Goal: Task Accomplishment & Management: Manage account settings

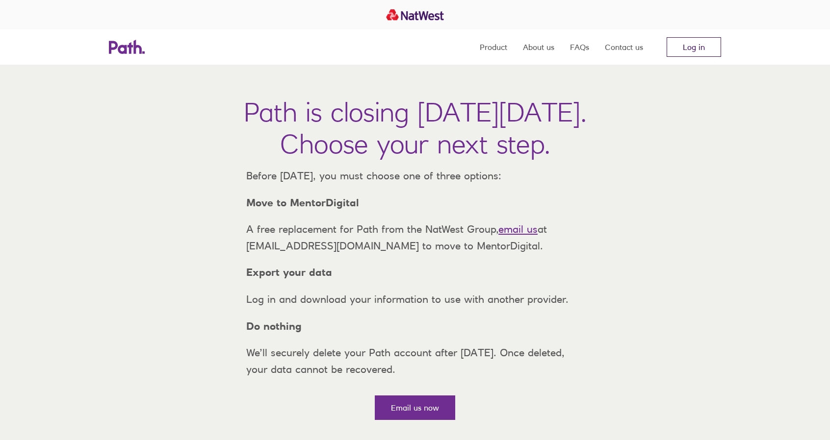
click at [691, 47] on link "Log in" at bounding box center [693, 47] width 54 height 20
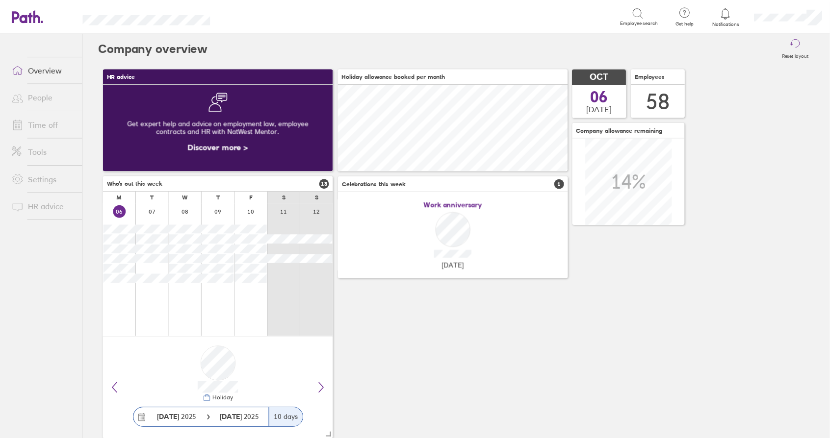
scroll to position [87, 231]
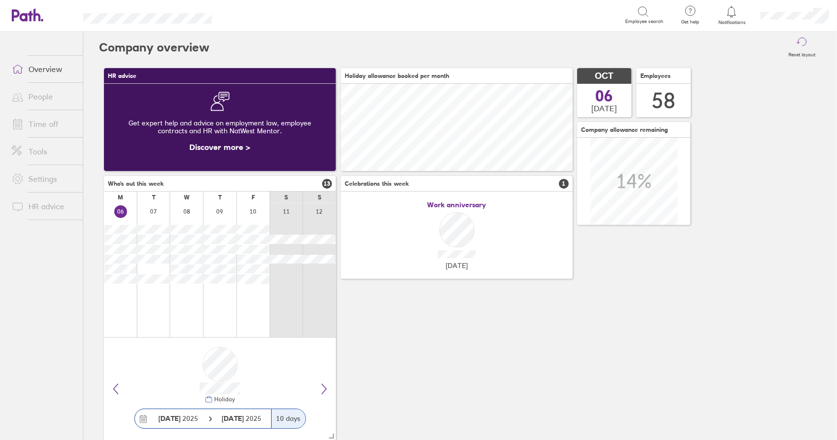
click at [47, 124] on link "Time off" at bounding box center [43, 124] width 79 height 20
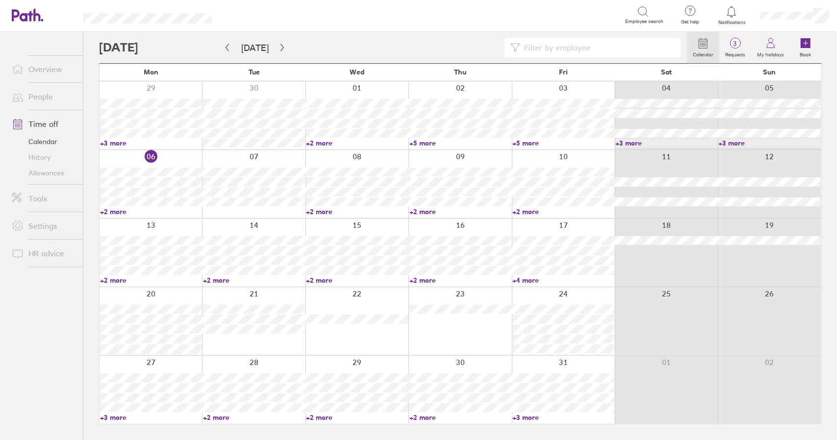
drag, startPoint x: 526, startPoint y: 416, endPoint x: 623, endPoint y: 381, distance: 103.1
click at [526, 416] on link "+3 more" at bounding box center [563, 417] width 102 height 9
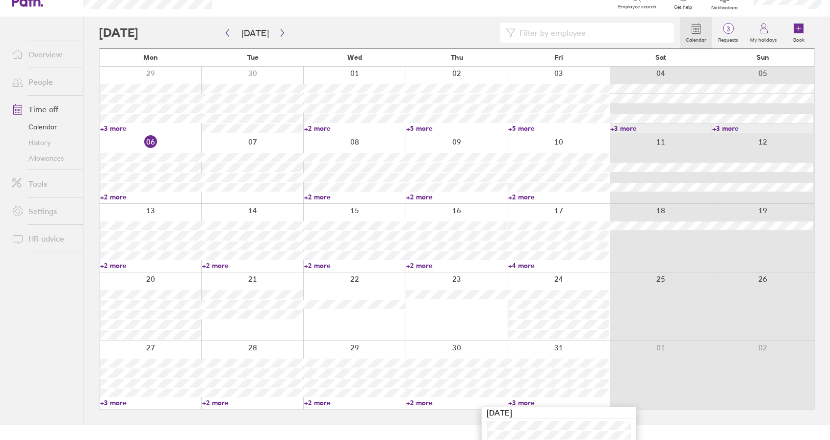
scroll to position [67, 0]
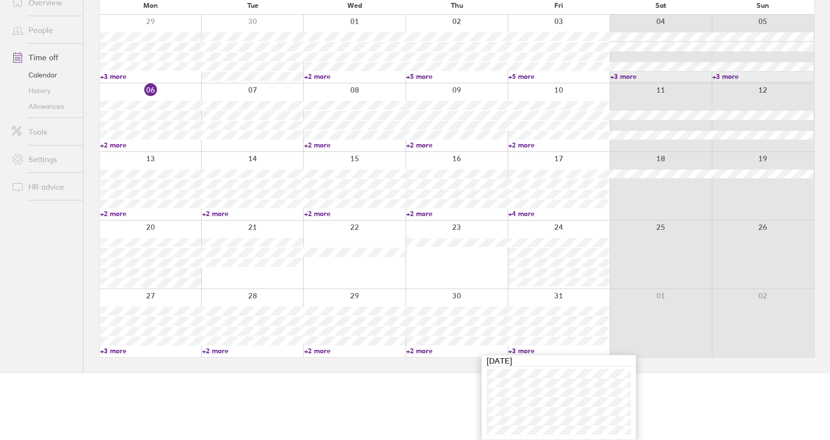
click at [545, 297] on div at bounding box center [558, 323] width 102 height 68
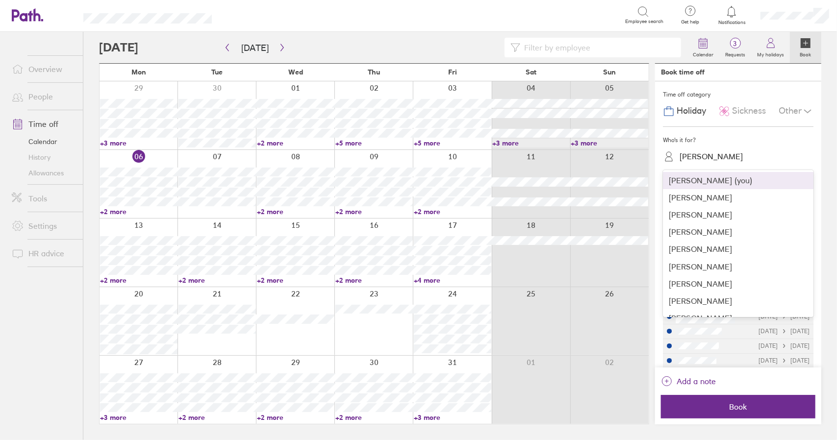
click at [717, 157] on div "Chris Reason" at bounding box center [711, 156] width 63 height 9
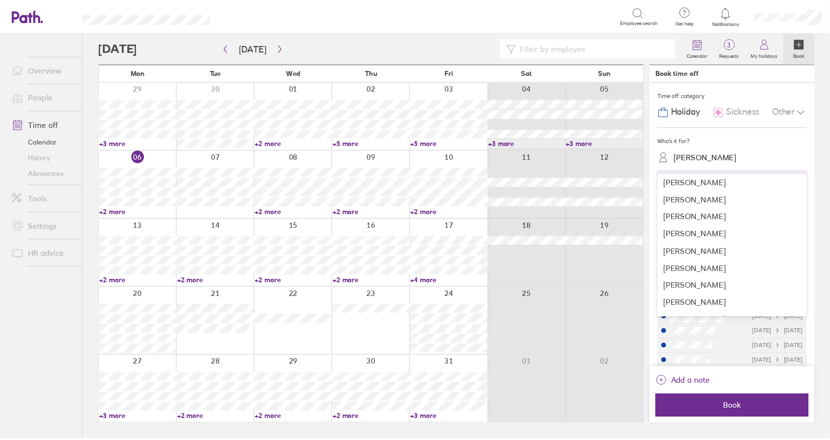
scroll to position [196, 0]
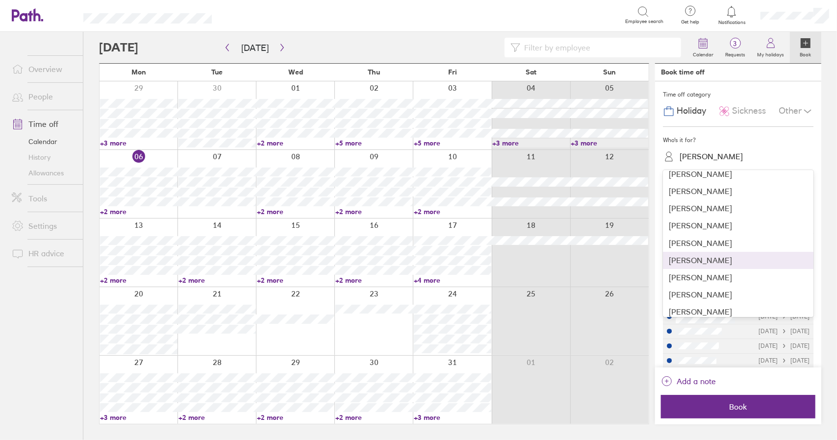
click at [712, 259] on div "Daryl Malin" at bounding box center [738, 260] width 151 height 17
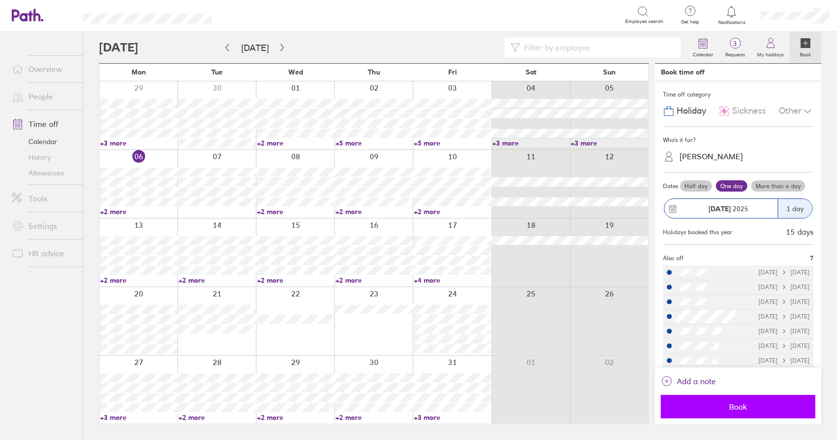
click at [739, 408] on span "Book" at bounding box center [738, 407] width 141 height 9
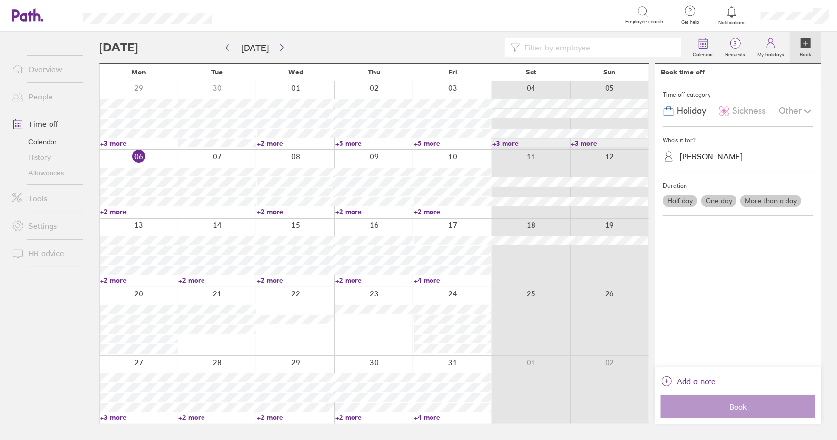
click at [429, 420] on link "+4 more" at bounding box center [452, 417] width 77 height 9
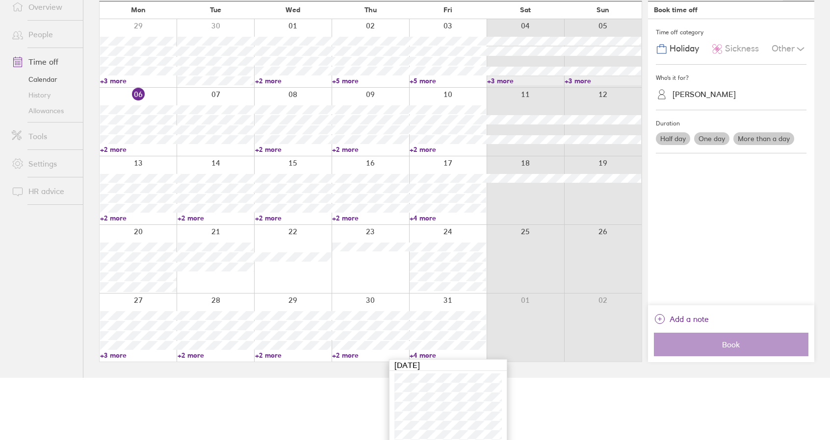
scroll to position [76, 0]
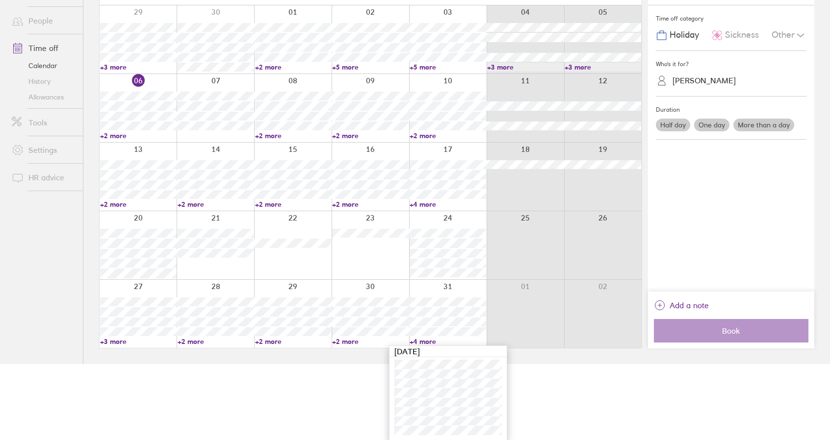
click at [427, 340] on link "+4 more" at bounding box center [447, 341] width 76 height 9
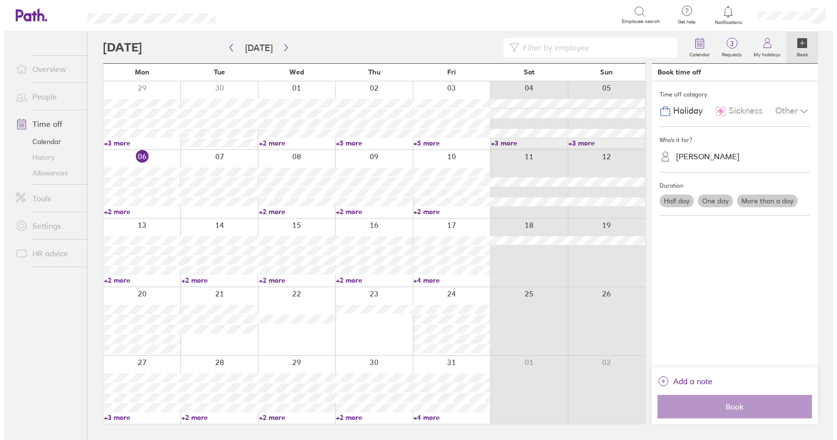
scroll to position [0, 0]
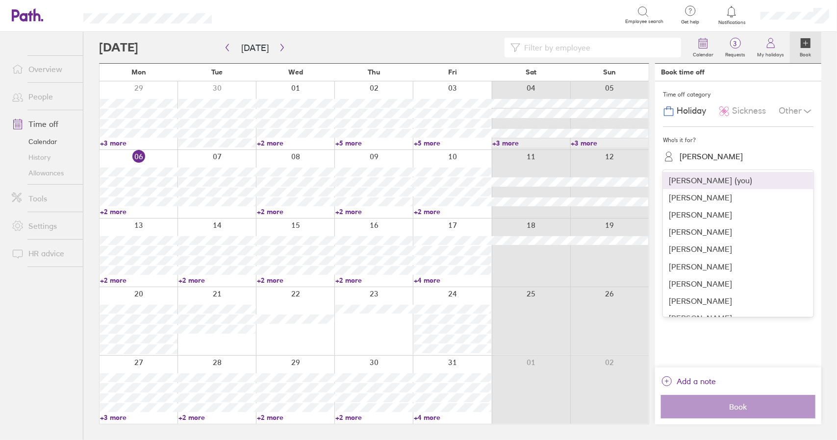
click at [703, 156] on div "Daryl Malin" at bounding box center [711, 156] width 63 height 9
click at [702, 152] on div "Daryl Malin" at bounding box center [711, 156] width 63 height 9
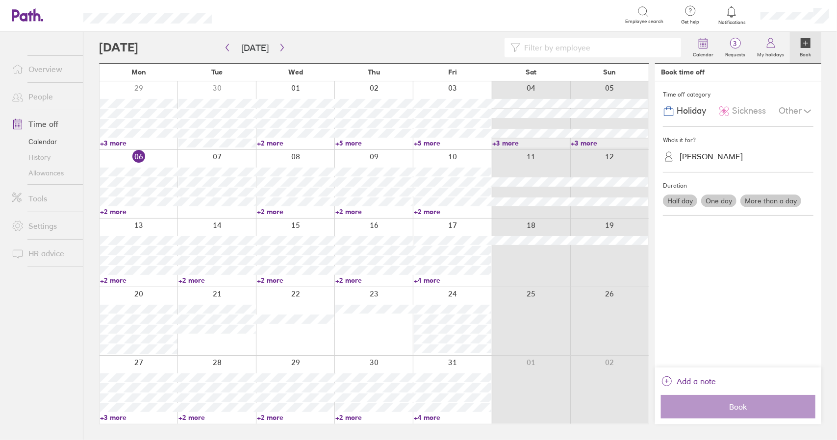
click at [736, 107] on span "Sickness" at bounding box center [749, 111] width 34 height 10
click at [198, 157] on div at bounding box center [216, 184] width 78 height 68
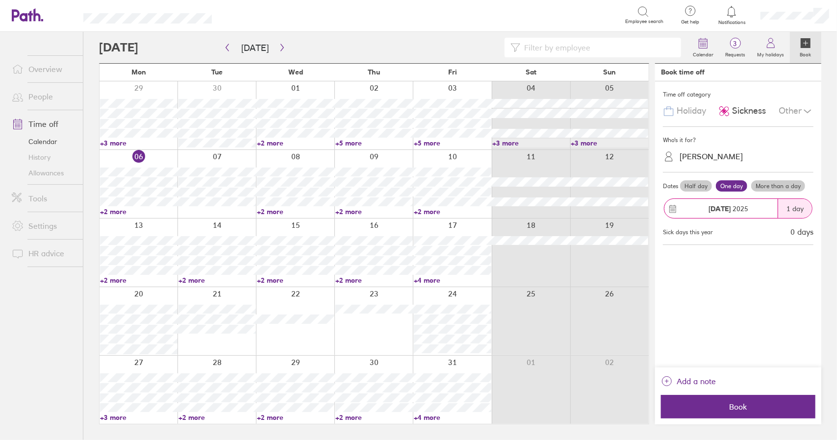
click at [749, 113] on span "Sickness" at bounding box center [749, 111] width 34 height 10
click at [195, 156] on div at bounding box center [216, 184] width 78 height 68
click at [693, 157] on div "Daryl Malin" at bounding box center [711, 156] width 63 height 9
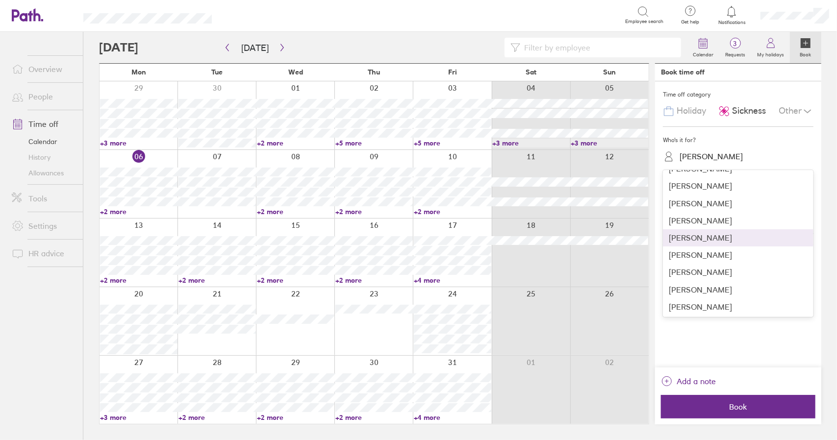
scroll to position [98, 0]
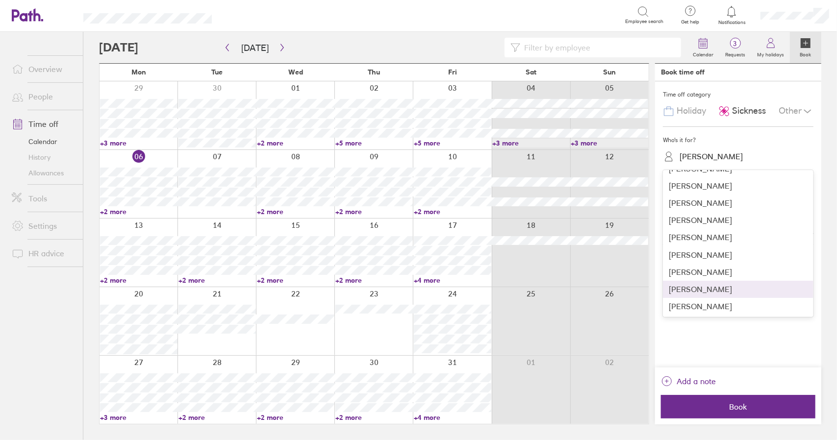
click at [714, 293] on div "craig fearn" at bounding box center [738, 289] width 151 height 17
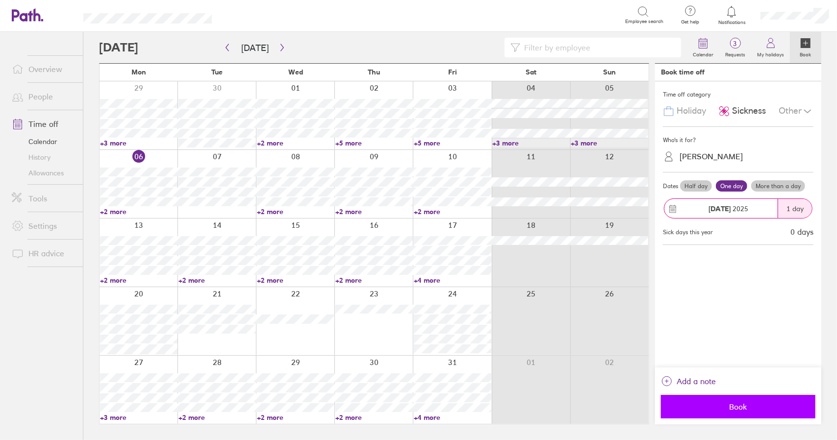
click at [730, 403] on span "Book" at bounding box center [738, 407] width 141 height 9
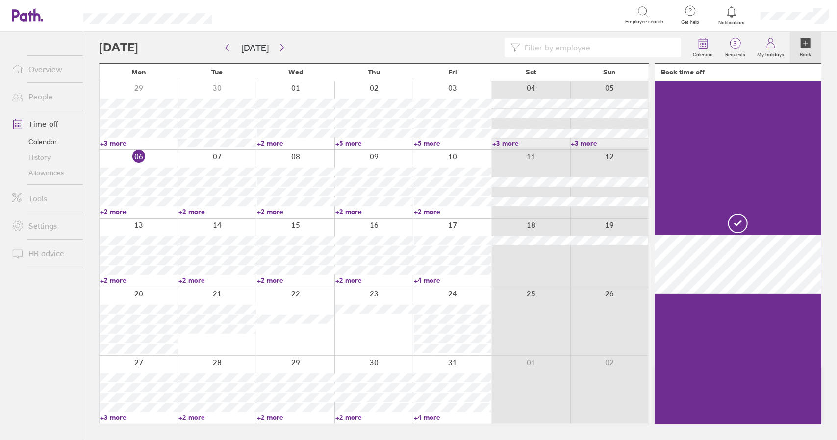
click at [195, 156] on div at bounding box center [216, 184] width 78 height 68
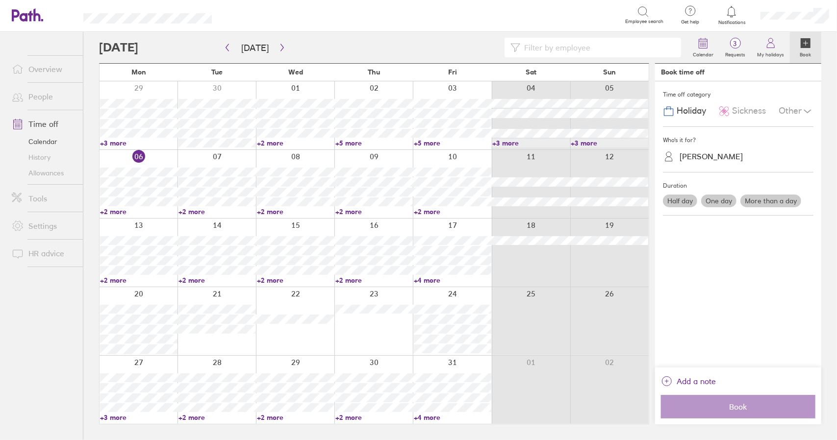
click at [749, 105] on div "Sickness" at bounding box center [742, 111] width 48 height 19
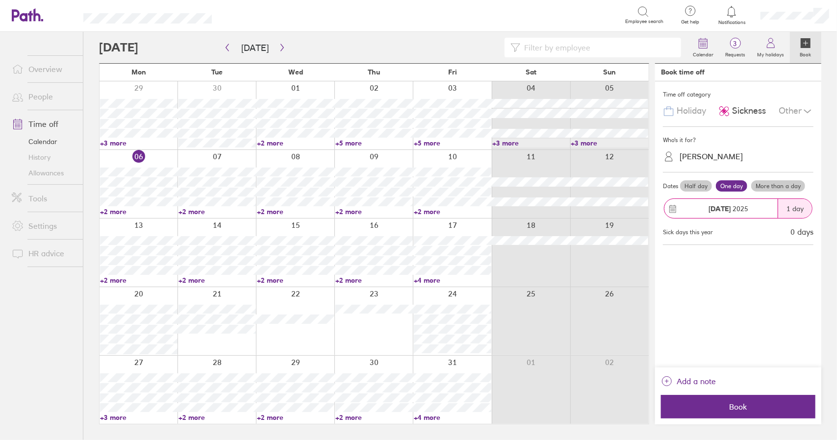
click at [705, 159] on div "craig fearn" at bounding box center [711, 156] width 63 height 9
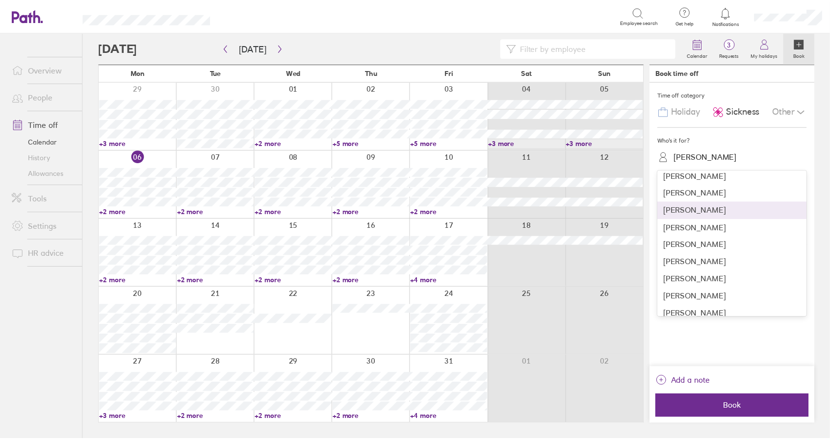
scroll to position [392, 0]
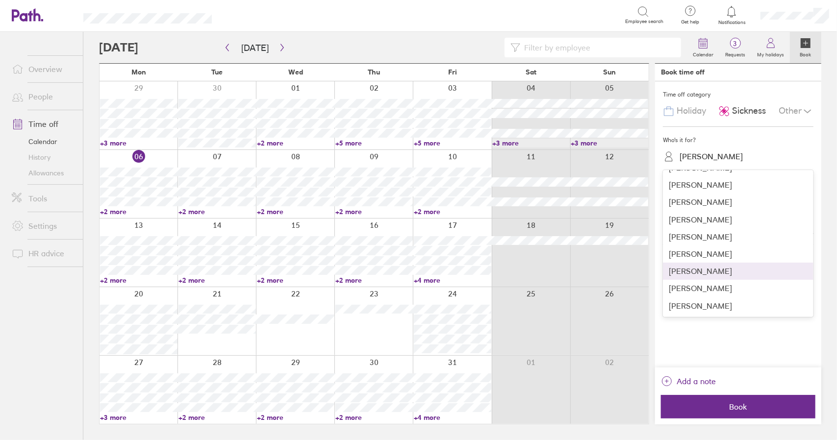
click at [710, 272] on div "Jawad Saqib" at bounding box center [738, 271] width 151 height 17
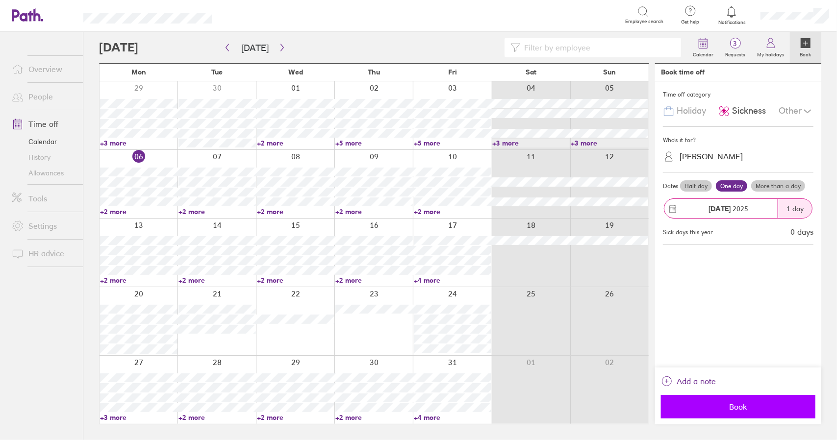
click at [733, 407] on span "Book" at bounding box center [738, 407] width 141 height 9
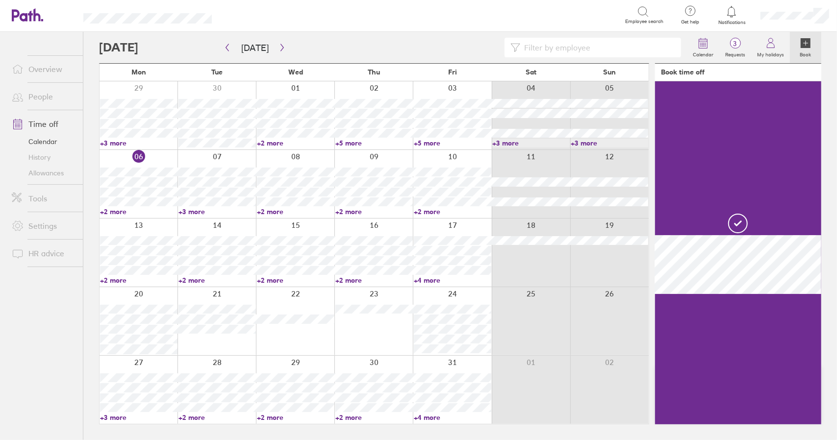
click at [193, 214] on link "+3 more" at bounding box center [216, 211] width 77 height 9
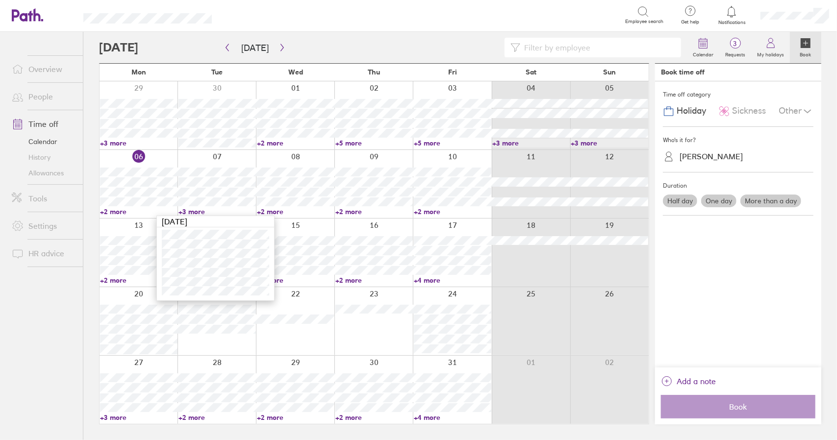
click at [191, 213] on link "+3 more" at bounding box center [216, 211] width 77 height 9
click at [281, 213] on link "+2 more" at bounding box center [295, 211] width 77 height 9
click at [738, 50] on label "Requests" at bounding box center [735, 53] width 32 height 9
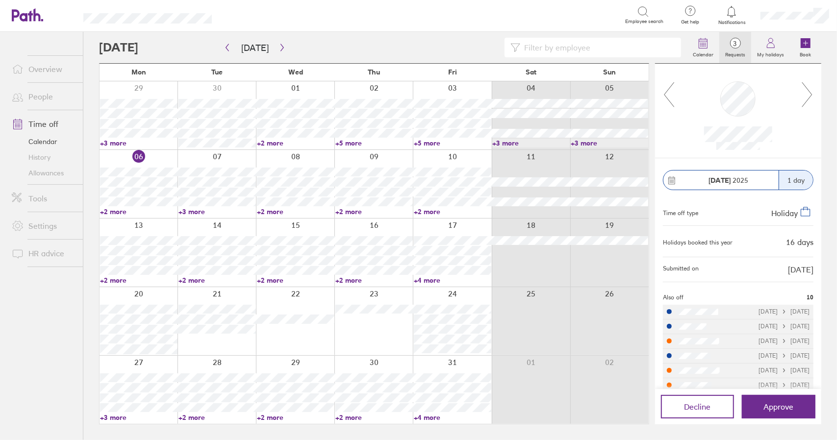
click at [812, 100] on icon at bounding box center [807, 94] width 12 height 26
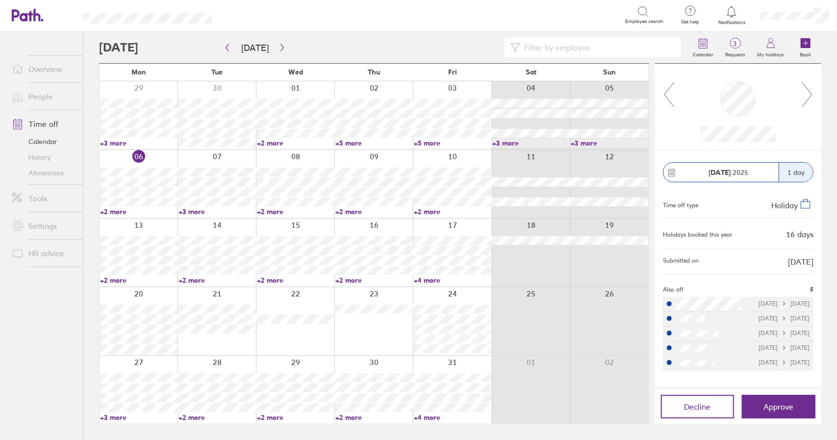
click at [811, 97] on icon at bounding box center [807, 94] width 12 height 26
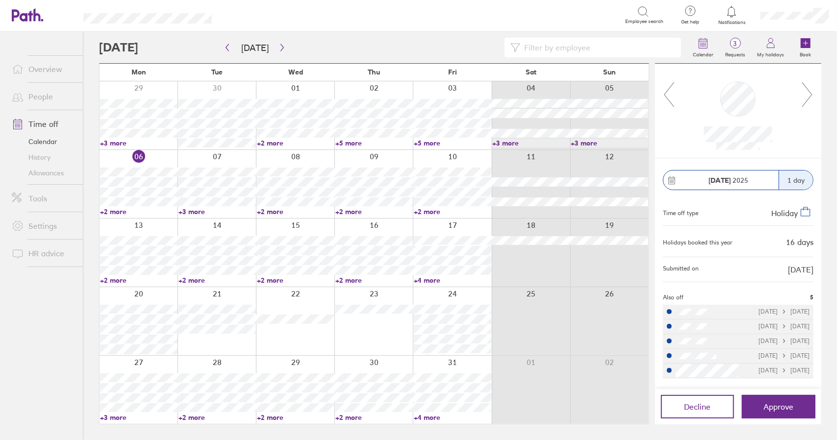
click at [664, 101] on icon at bounding box center [669, 94] width 12 height 26
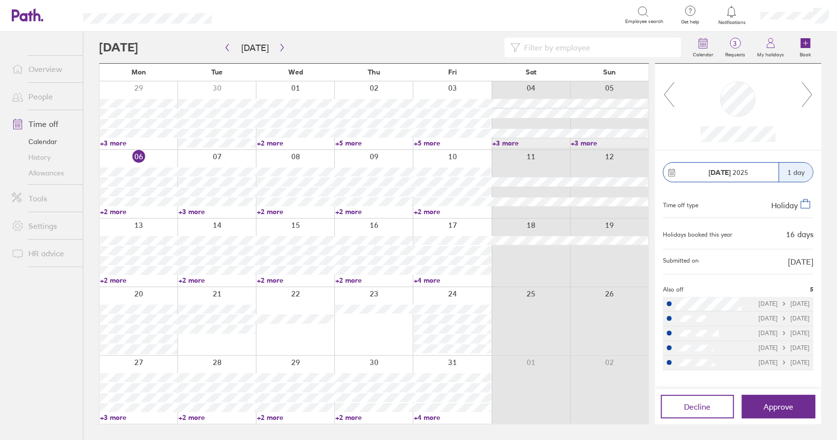
click at [431, 279] on link "+4 more" at bounding box center [452, 280] width 77 height 9
click at [89, 306] on div "Calendar 3 Requests My holidays Book Today October 2025 Mon Tue Wed Thu Fri Sat…" at bounding box center [460, 236] width 754 height 408
click at [84, 244] on div "Calendar 3 Requests My holidays Book Today October 2025 Mon Tue Wed Thu Fri Sat…" at bounding box center [460, 236] width 754 height 408
click at [431, 282] on link "+4 more" at bounding box center [452, 280] width 77 height 9
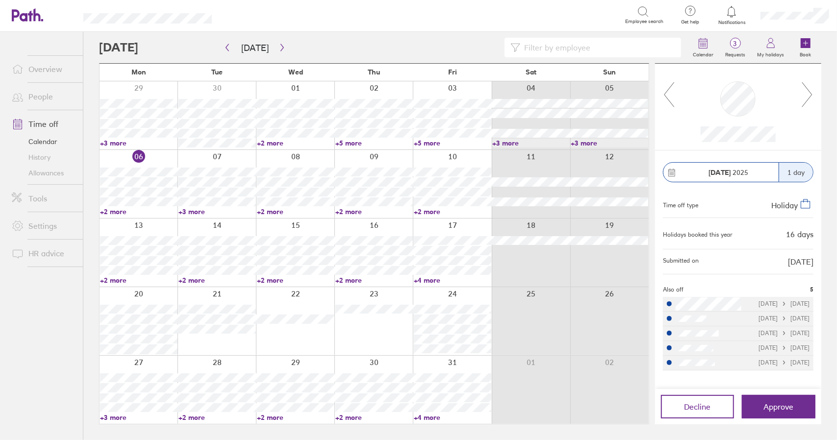
click at [121, 281] on link "+2 more" at bounding box center [138, 280] width 77 height 9
click at [193, 281] on link "+2 more" at bounding box center [216, 280] width 77 height 9
click at [277, 281] on link "+2 more" at bounding box center [295, 280] width 77 height 9
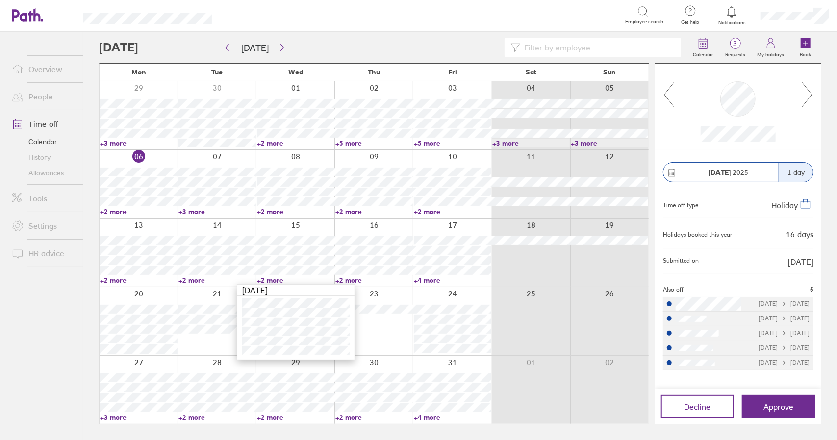
click at [277, 281] on link "+2 more" at bounding box center [295, 280] width 77 height 9
click at [348, 281] on link "+2 more" at bounding box center [373, 280] width 77 height 9
click at [445, 279] on link "+4 more" at bounding box center [452, 280] width 77 height 9
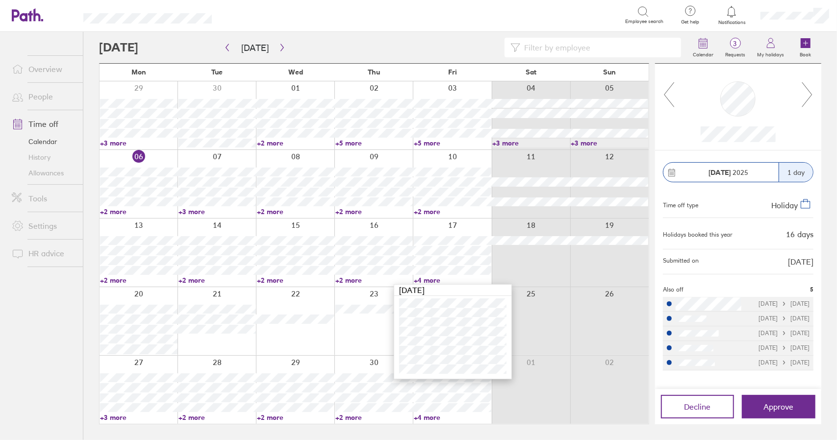
click at [114, 279] on link "+2 more" at bounding box center [138, 280] width 77 height 9
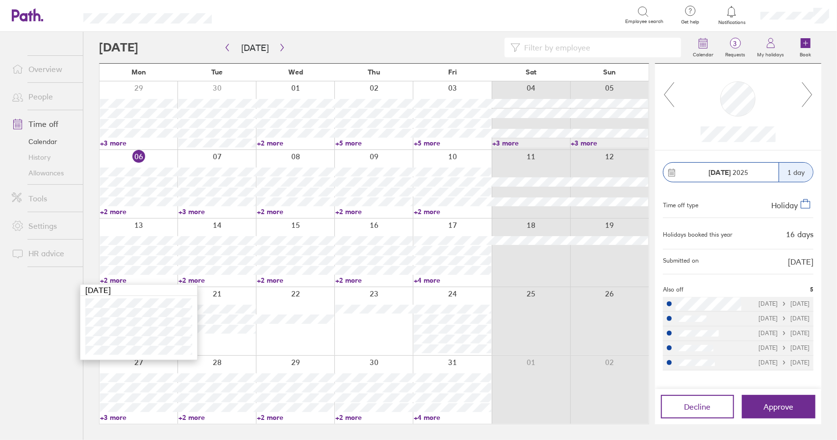
click at [114, 279] on link "+2 more" at bounding box center [138, 280] width 77 height 9
click at [198, 279] on link "+2 more" at bounding box center [216, 280] width 77 height 9
click at [277, 282] on link "+2 more" at bounding box center [295, 280] width 77 height 9
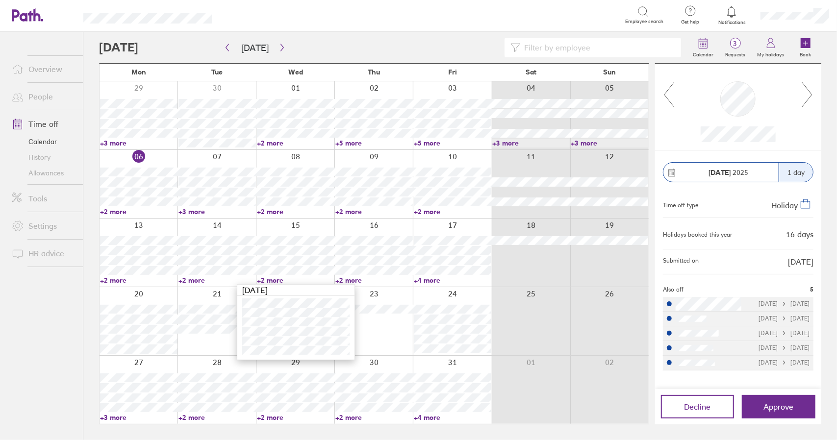
click at [277, 282] on link "+2 more" at bounding box center [295, 280] width 77 height 9
click at [349, 277] on link "+2 more" at bounding box center [373, 280] width 77 height 9
click at [353, 281] on link "+2 more" at bounding box center [373, 280] width 77 height 9
click at [432, 279] on link "+4 more" at bounding box center [452, 280] width 77 height 9
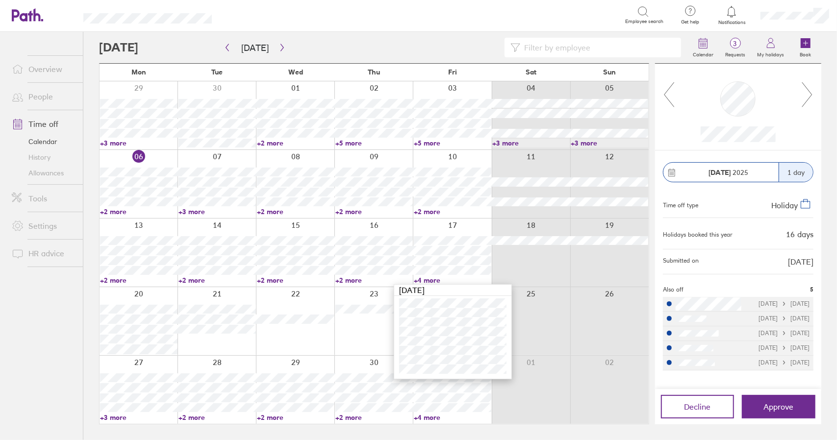
click at [429, 282] on link "+4 more" at bounding box center [452, 280] width 77 height 9
click at [272, 281] on link "+2 more" at bounding box center [295, 280] width 77 height 9
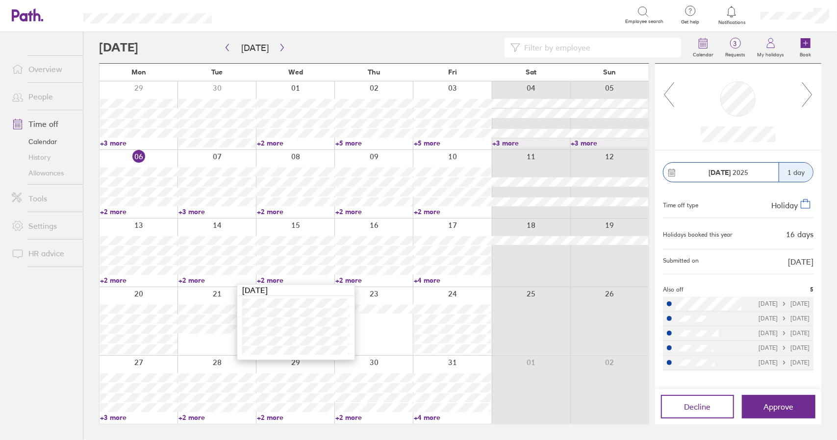
click at [272, 280] on link "+2 more" at bounding box center [295, 280] width 77 height 9
click at [343, 279] on link "+2 more" at bounding box center [373, 280] width 77 height 9
click at [347, 279] on link "+2 more" at bounding box center [373, 280] width 77 height 9
click at [425, 285] on div at bounding box center [452, 253] width 78 height 68
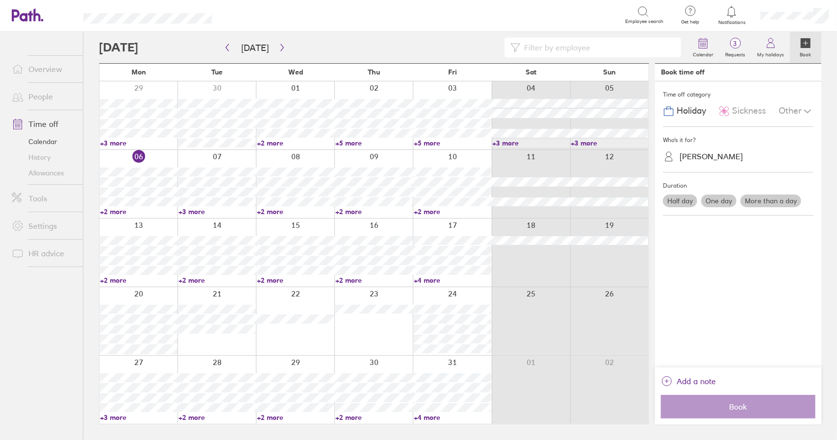
click at [428, 282] on link "+4 more" at bounding box center [452, 280] width 77 height 9
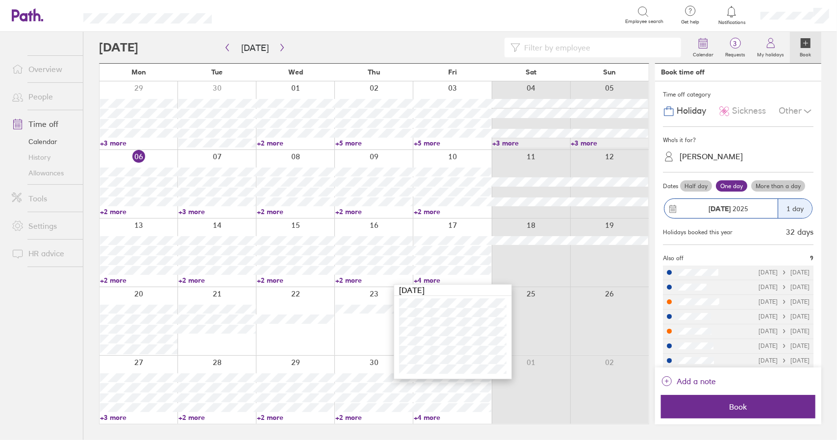
click at [428, 281] on link "+4 more" at bounding box center [452, 280] width 77 height 9
click at [734, 42] on span "3" at bounding box center [735, 44] width 32 height 8
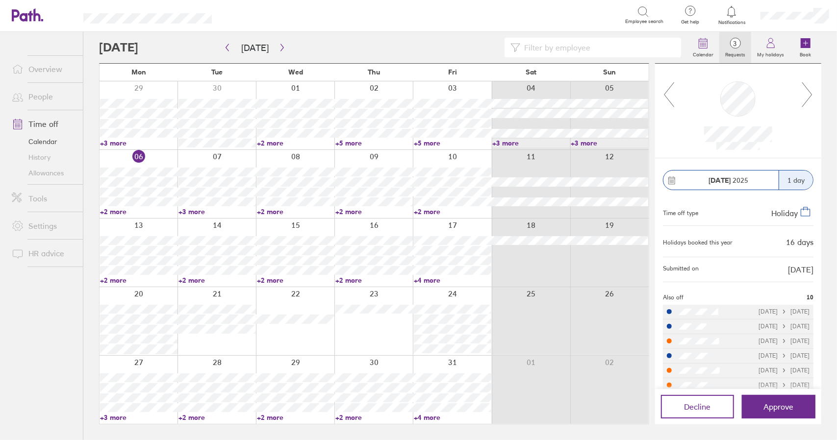
click at [666, 97] on icon at bounding box center [669, 94] width 12 height 26
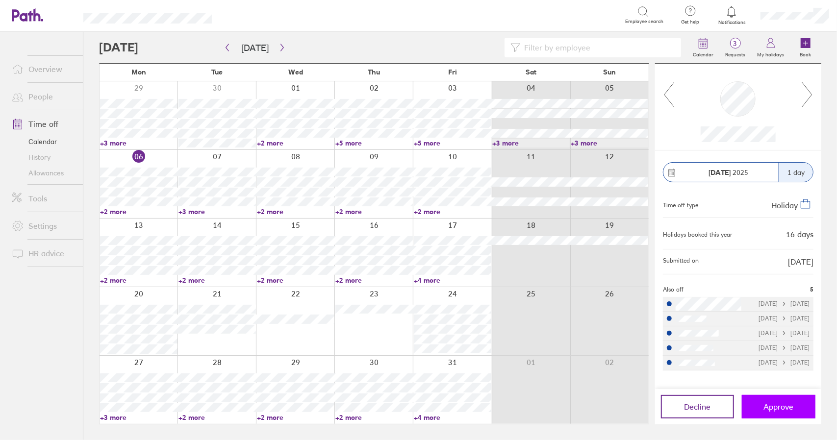
click at [780, 403] on span "Approve" at bounding box center [779, 407] width 30 height 9
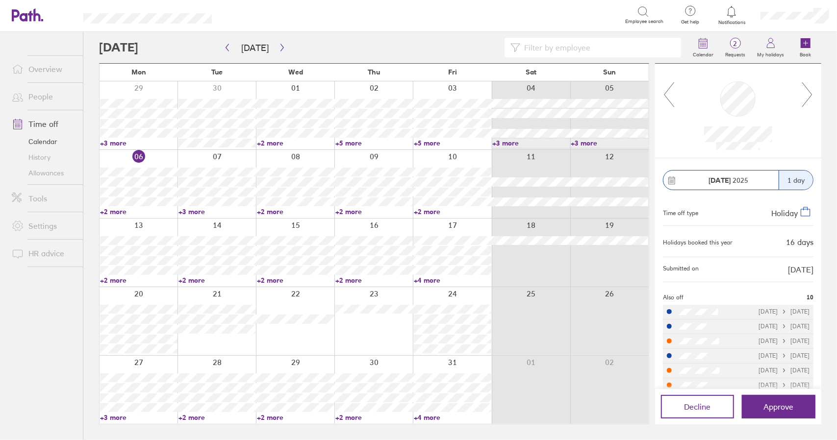
click at [90, 209] on div "Calendar 2 Requests My holidays Book Today October 2025 Mon Tue Wed Thu Fri Sat…" at bounding box center [460, 236] width 754 height 408
click at [113, 417] on link "+3 more" at bounding box center [138, 417] width 77 height 9
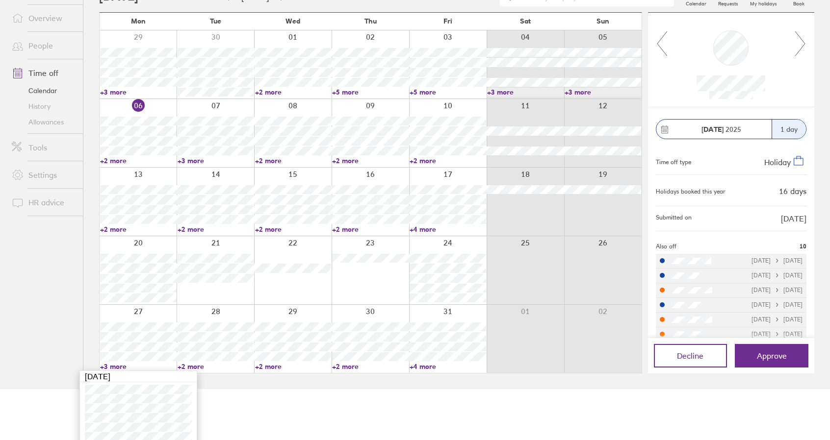
scroll to position [67, 0]
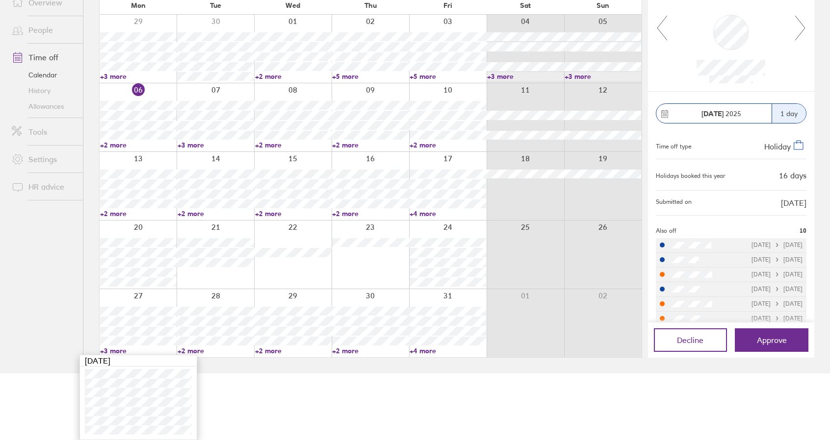
click at [120, 353] on link "+3 more" at bounding box center [138, 351] width 76 height 9
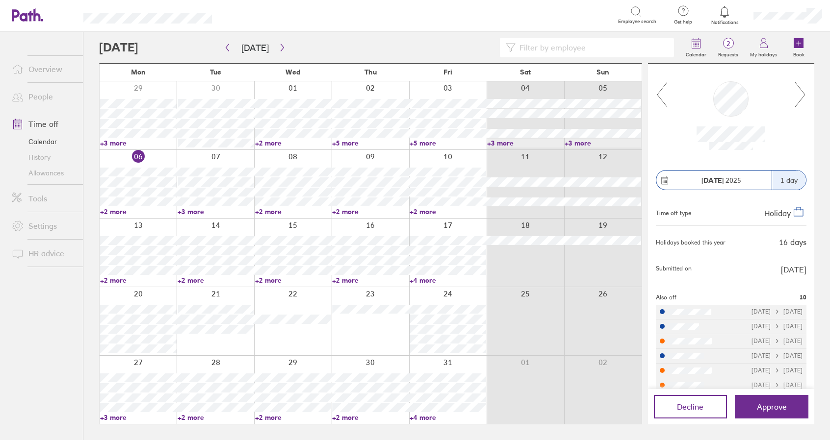
scroll to position [0, 0]
click at [192, 418] on link "+2 more" at bounding box center [216, 417] width 77 height 9
click at [192, 417] on link "+2 more" at bounding box center [215, 417] width 76 height 9
click at [124, 418] on link "+3 more" at bounding box center [138, 417] width 77 height 9
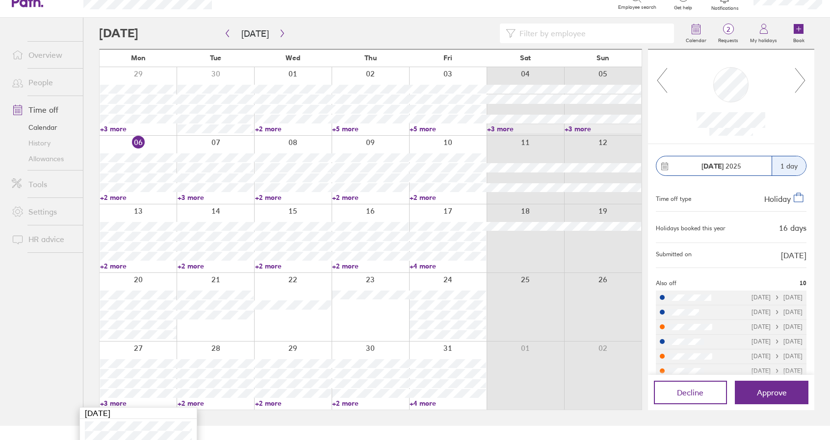
scroll to position [67, 0]
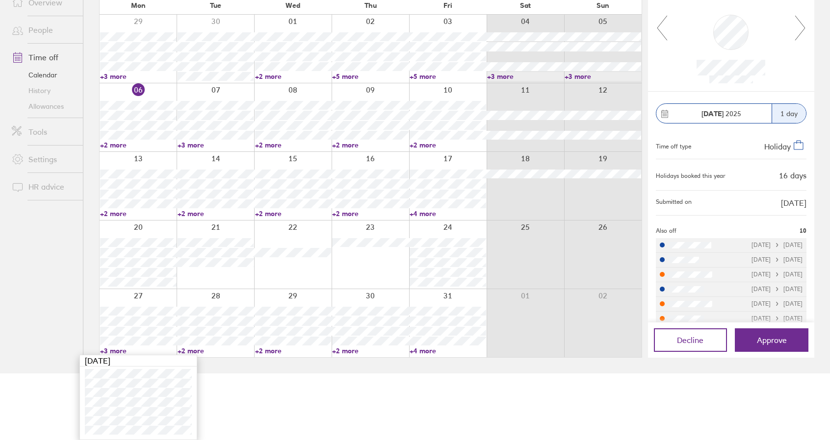
click at [45, 51] on link "Time off" at bounding box center [43, 58] width 79 height 20
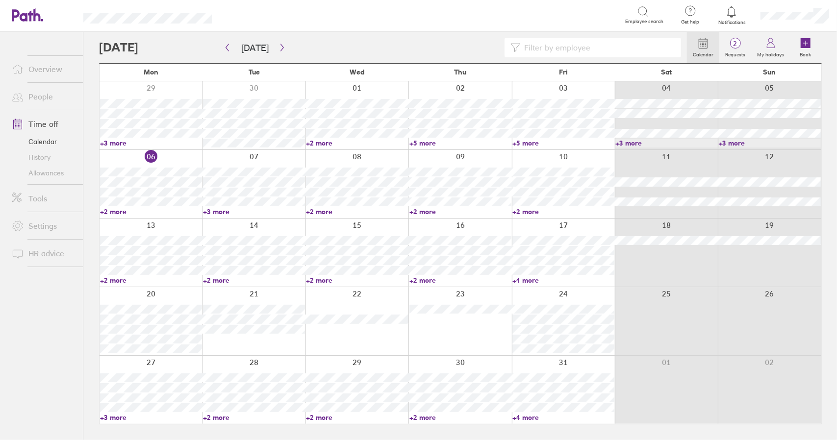
click at [50, 175] on link "Allowances" at bounding box center [43, 173] width 79 height 16
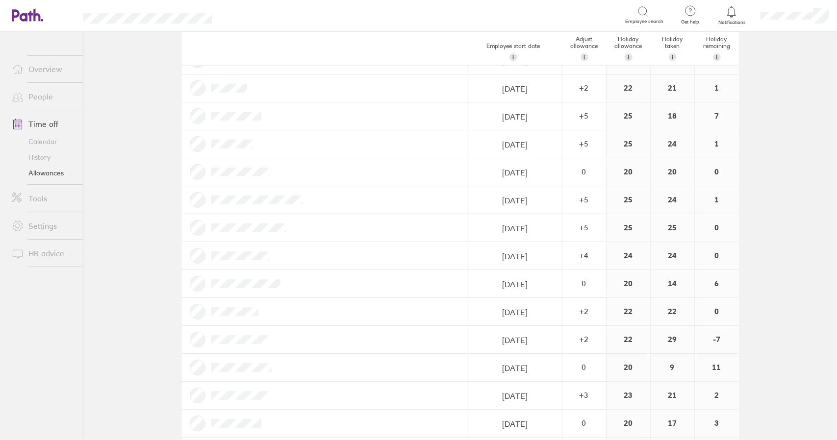
scroll to position [1079, 0]
drag, startPoint x: 721, startPoint y: 198, endPoint x: 712, endPoint y: 198, distance: 8.3
click at [713, 198] on div "6" at bounding box center [717, 198] width 44 height 27
click at [706, 194] on div "6" at bounding box center [717, 198] width 44 height 27
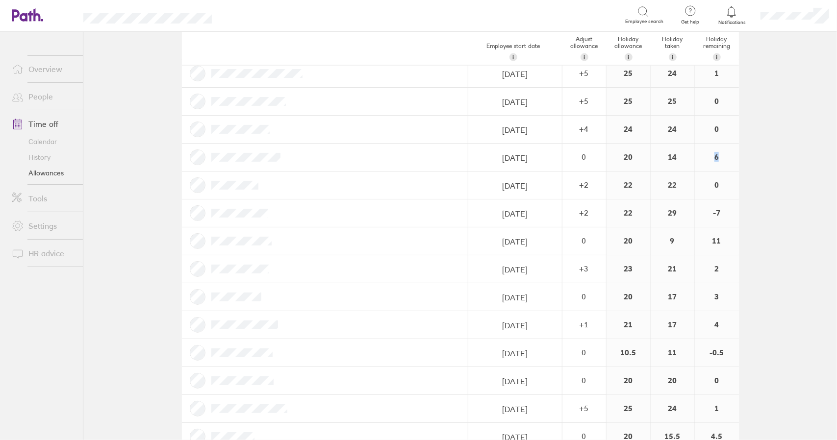
scroll to position [1128, 0]
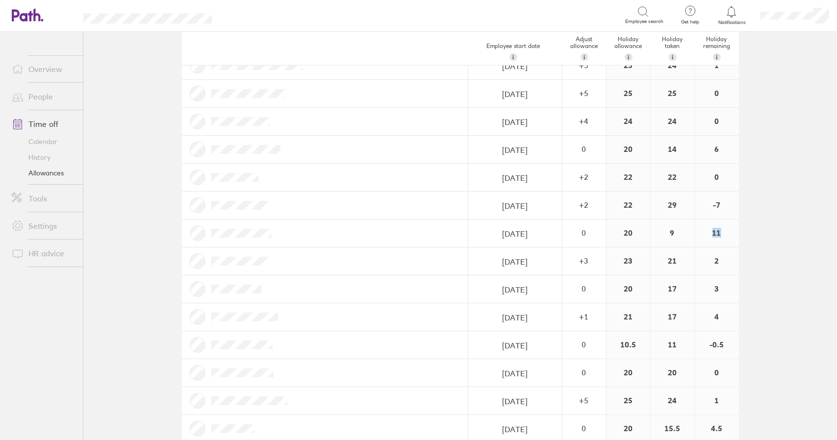
drag, startPoint x: 721, startPoint y: 224, endPoint x: 707, endPoint y: 225, distance: 13.8
click at [708, 225] on div "11" at bounding box center [717, 233] width 44 height 27
click at [722, 231] on div "11" at bounding box center [717, 233] width 44 height 27
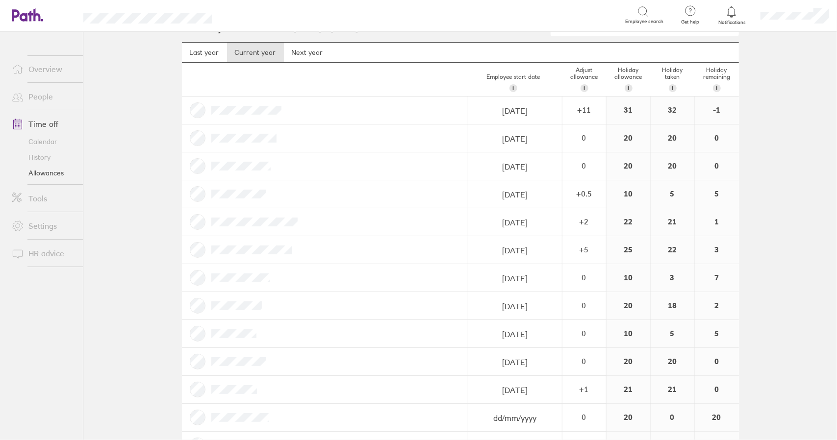
scroll to position [0, 0]
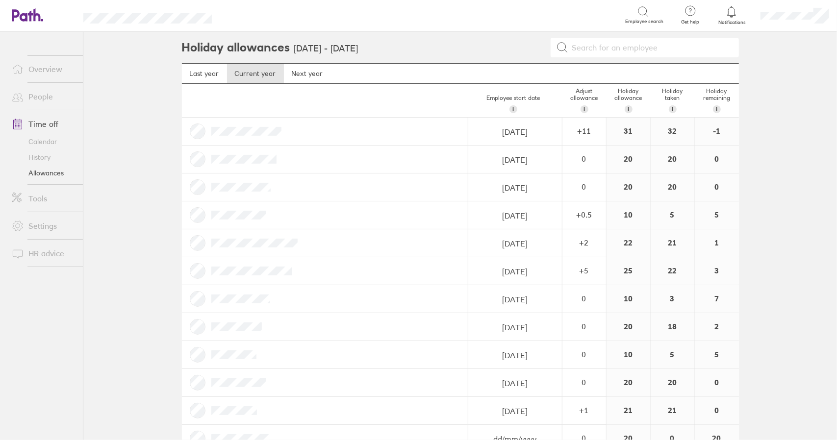
click at [37, 119] on link "Time off" at bounding box center [43, 124] width 79 height 20
